Goal: Entertainment & Leisure: Consume media (video, audio)

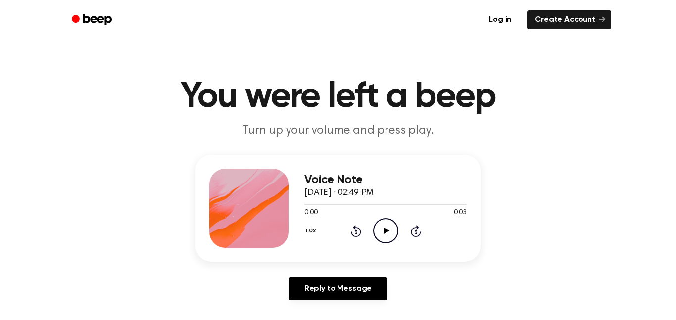
click at [378, 224] on icon "Play Audio" at bounding box center [385, 230] width 25 height 25
click at [378, 224] on icon "Pause Audio" at bounding box center [385, 230] width 25 height 25
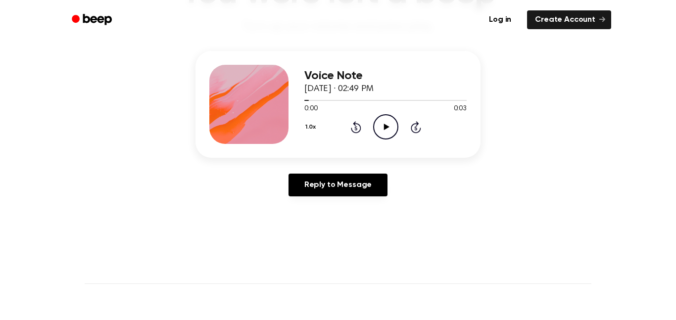
scroll to position [90, 0]
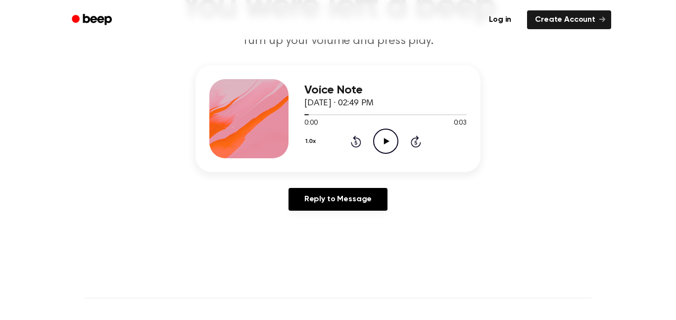
click at [387, 143] on icon at bounding box center [386, 141] width 5 height 6
click at [386, 145] on icon "Pause Audio" at bounding box center [385, 141] width 25 height 25
click at [388, 143] on icon "Play Audio" at bounding box center [385, 141] width 25 height 25
click at [388, 143] on icon "Pause Audio" at bounding box center [385, 141] width 25 height 25
click at [388, 143] on icon "Play Audio" at bounding box center [385, 141] width 25 height 25
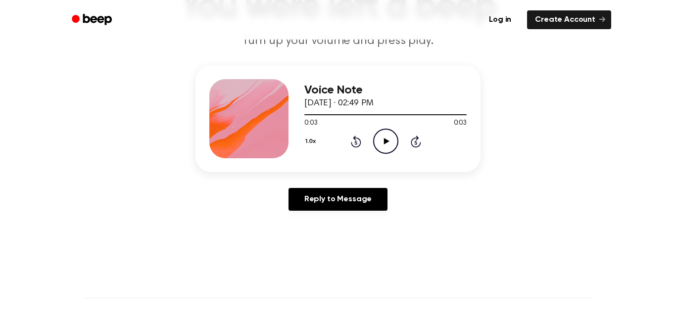
click at [388, 143] on icon "Play Audio" at bounding box center [385, 141] width 25 height 25
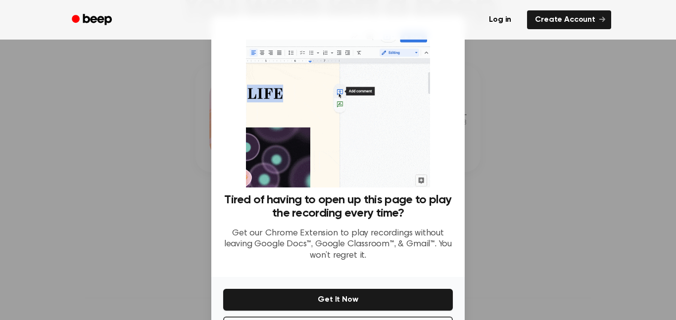
click at [568, 241] on div at bounding box center [338, 160] width 676 height 320
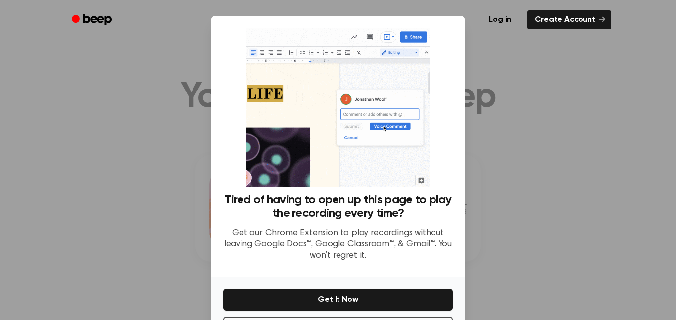
scroll to position [40, 0]
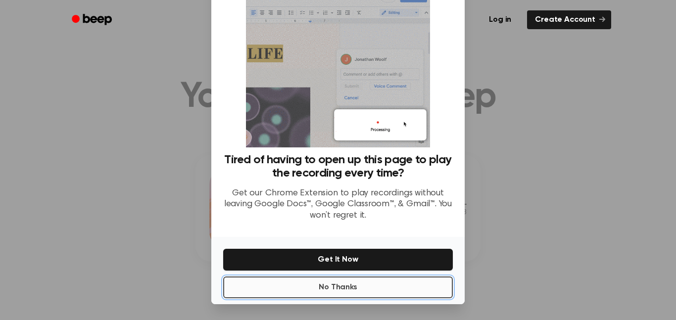
click at [335, 284] on button "No Thanks" at bounding box center [338, 288] width 230 height 22
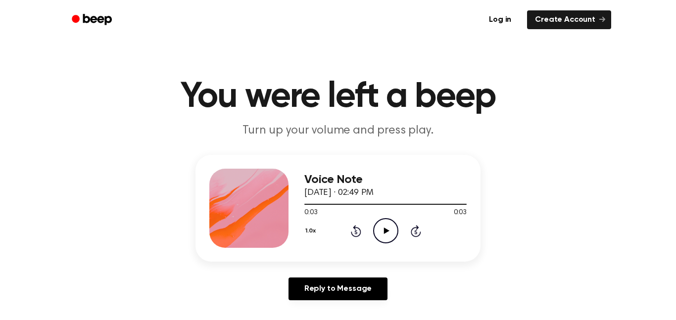
click at [386, 221] on icon "Play Audio" at bounding box center [385, 230] width 25 height 25
